Goal: Task Accomplishment & Management: Complete application form

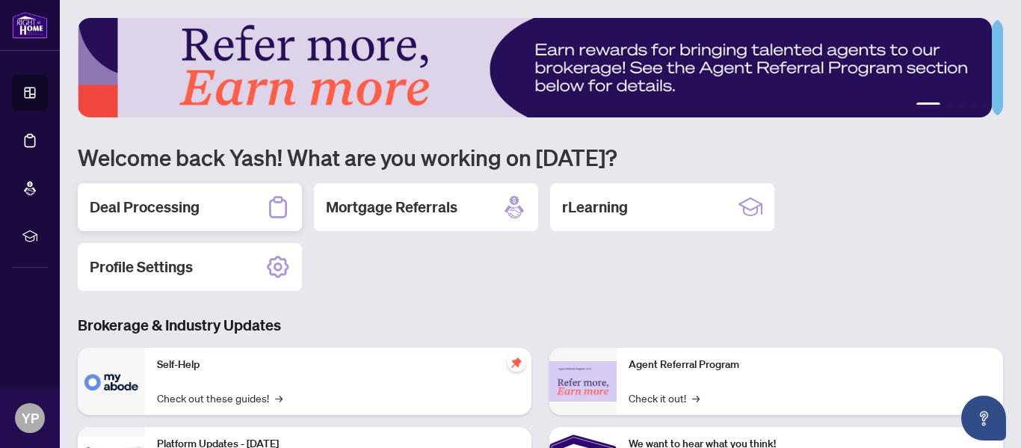
click at [167, 212] on h2 "Deal Processing" at bounding box center [145, 207] width 110 height 21
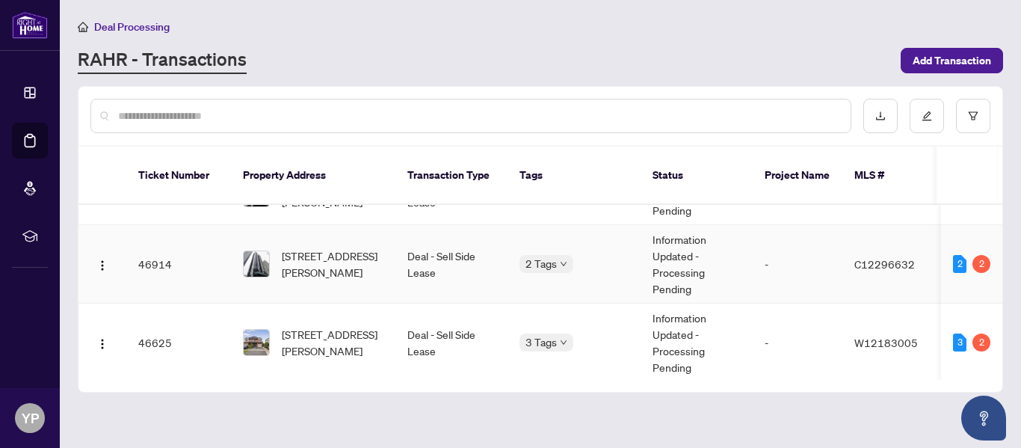
scroll to position [122, 0]
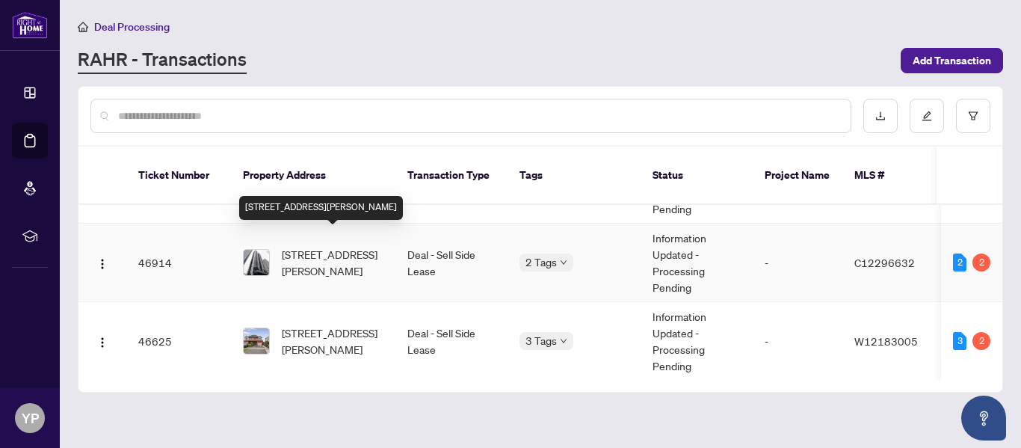
click at [295, 246] on span "[STREET_ADDRESS][PERSON_NAME]" at bounding box center [333, 262] width 102 height 33
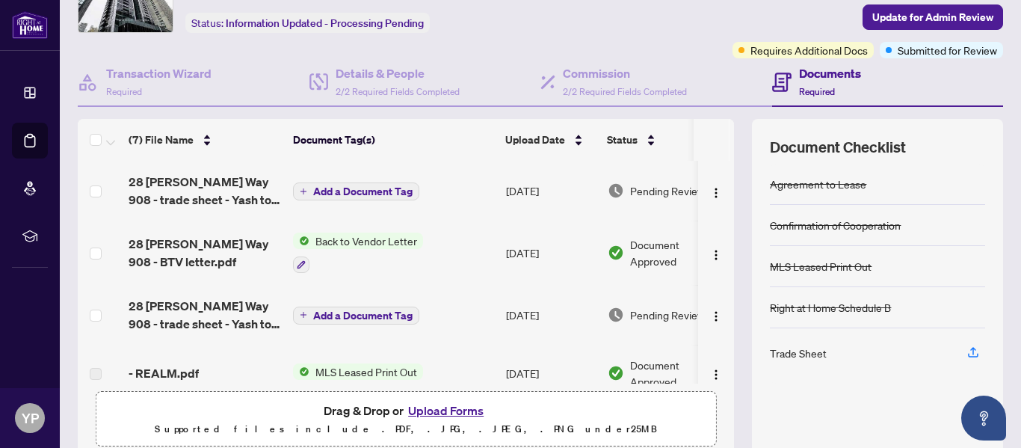
scroll to position [87, 0]
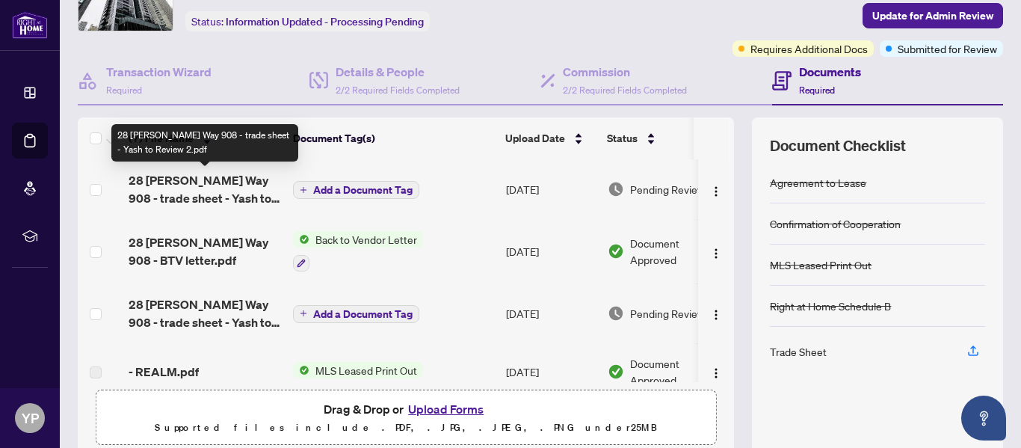
click at [227, 187] on span "28 [PERSON_NAME] Way 908 - trade sheet - Yash to Review 2.pdf" at bounding box center [205, 189] width 152 height 36
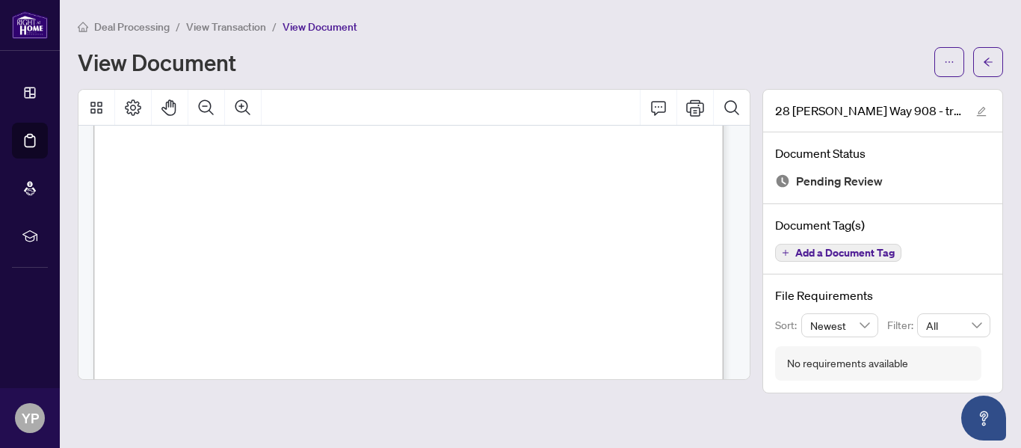
scroll to position [299, 0]
click at [984, 66] on icon "arrow-left" at bounding box center [988, 62] width 10 height 10
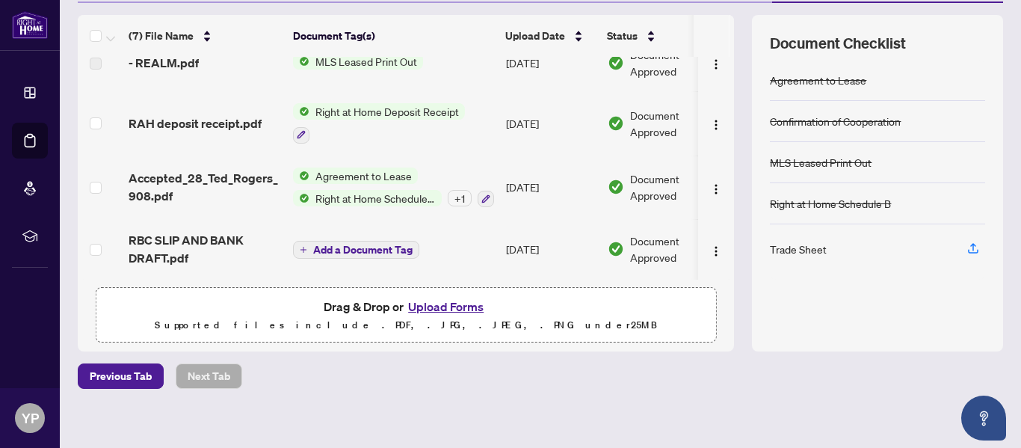
scroll to position [191, 0]
click at [425, 303] on button "Upload Forms" at bounding box center [446, 305] width 84 height 19
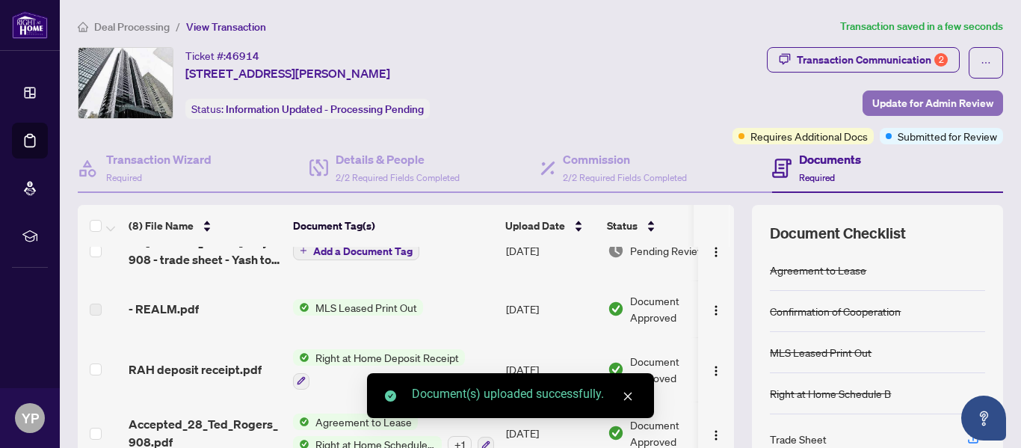
click at [922, 99] on span "Update for Admin Review" at bounding box center [932, 103] width 121 height 24
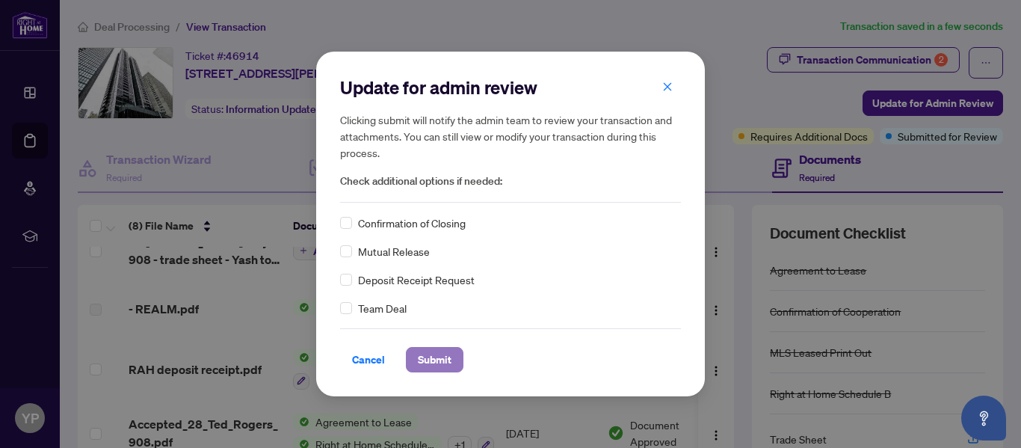
click at [443, 359] on span "Submit" at bounding box center [435, 360] width 34 height 24
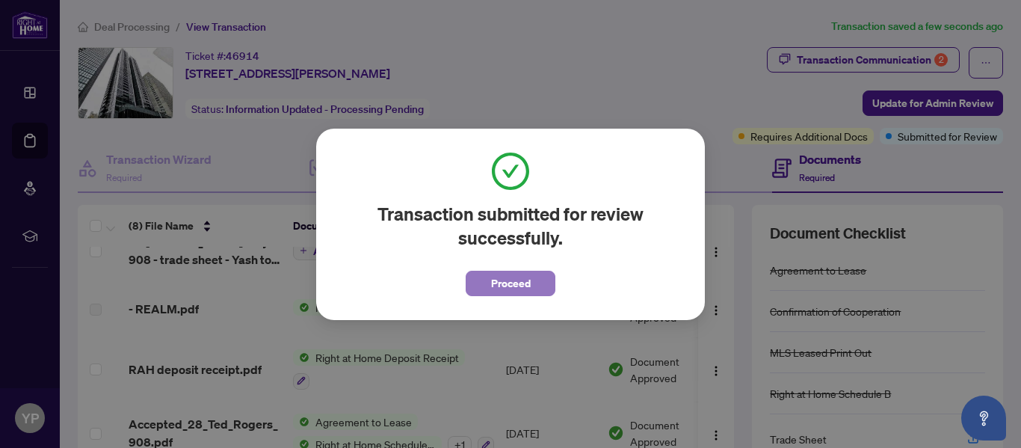
click at [526, 275] on span "Proceed" at bounding box center [511, 283] width 40 height 24
